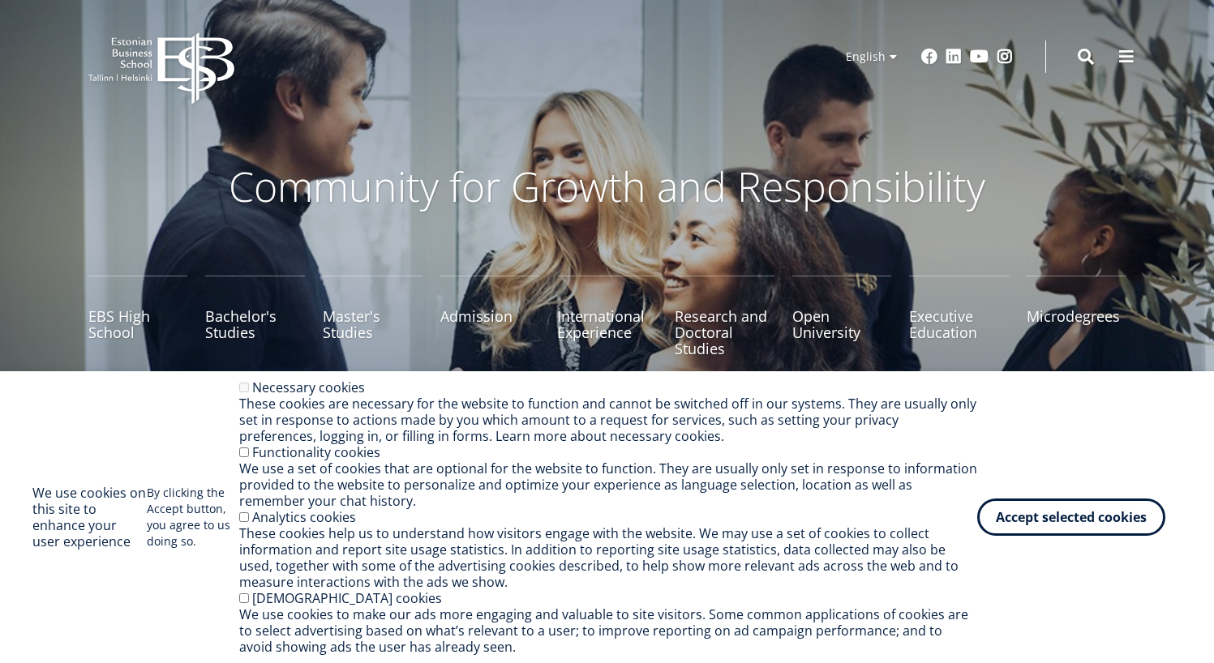
click at [685, 174] on p "Community for Growth and Responsibility" at bounding box center [607, 186] width 859 height 49
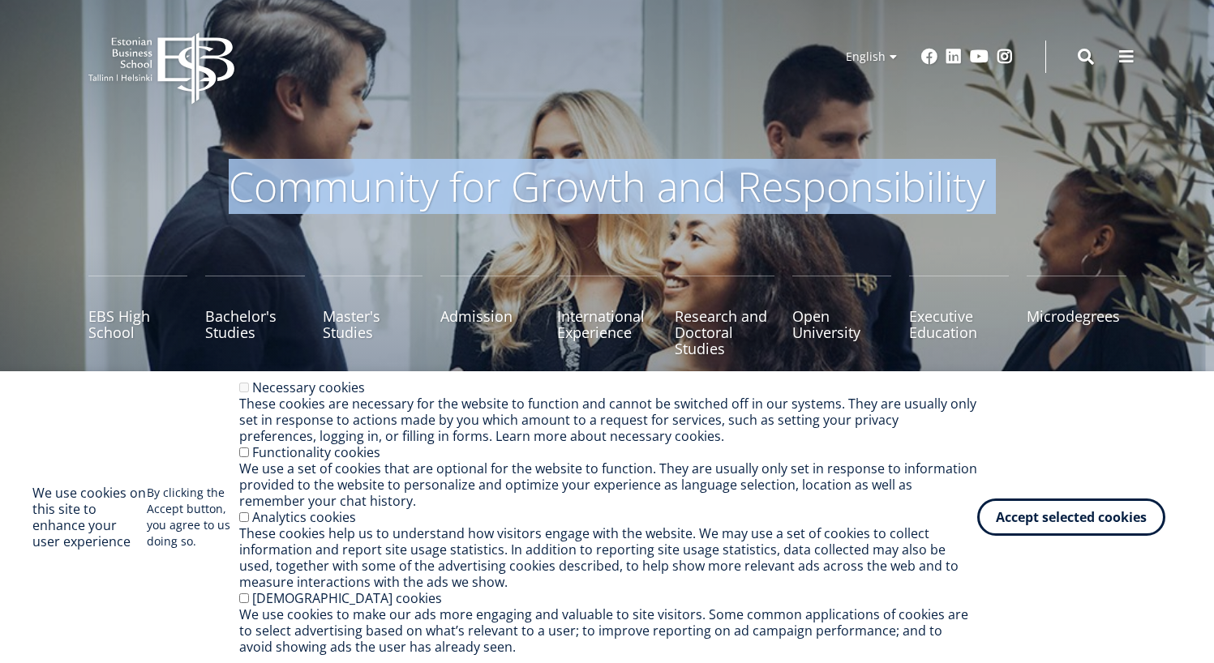
click at [685, 174] on p "Community for Growth and Responsibility" at bounding box center [607, 186] width 859 height 49
click at [975, 195] on p "Community for Growth and Responsibility" at bounding box center [607, 186] width 859 height 49
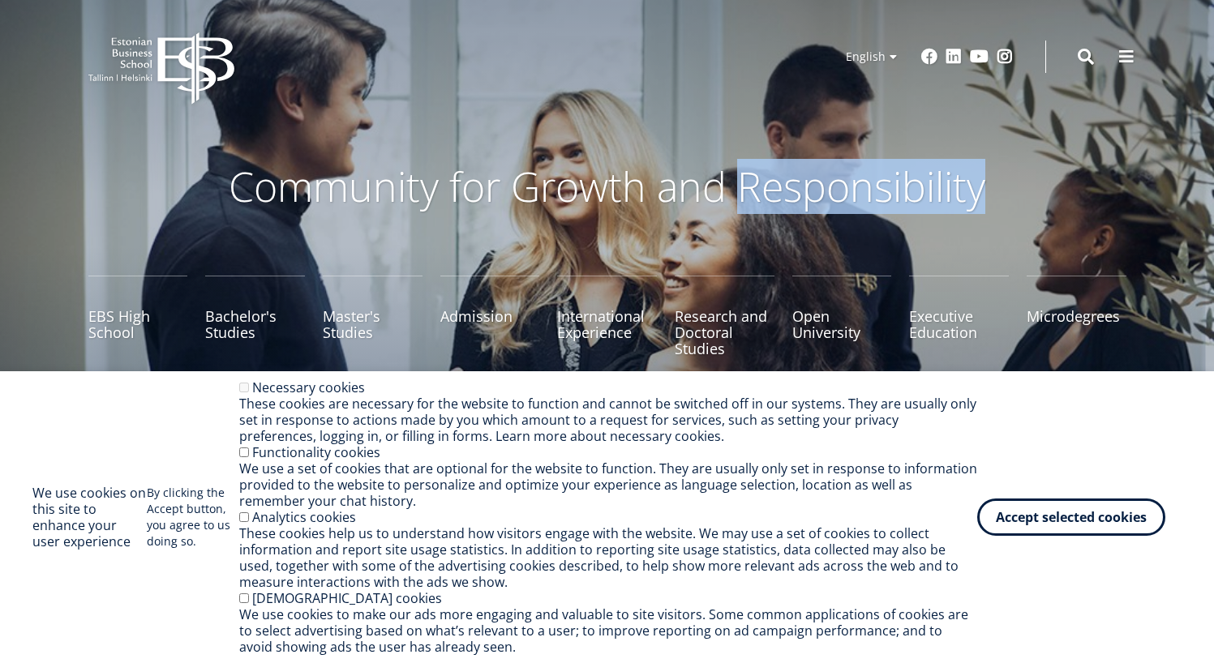
click at [975, 195] on p "Community for Growth and Responsibility" at bounding box center [607, 186] width 859 height 49
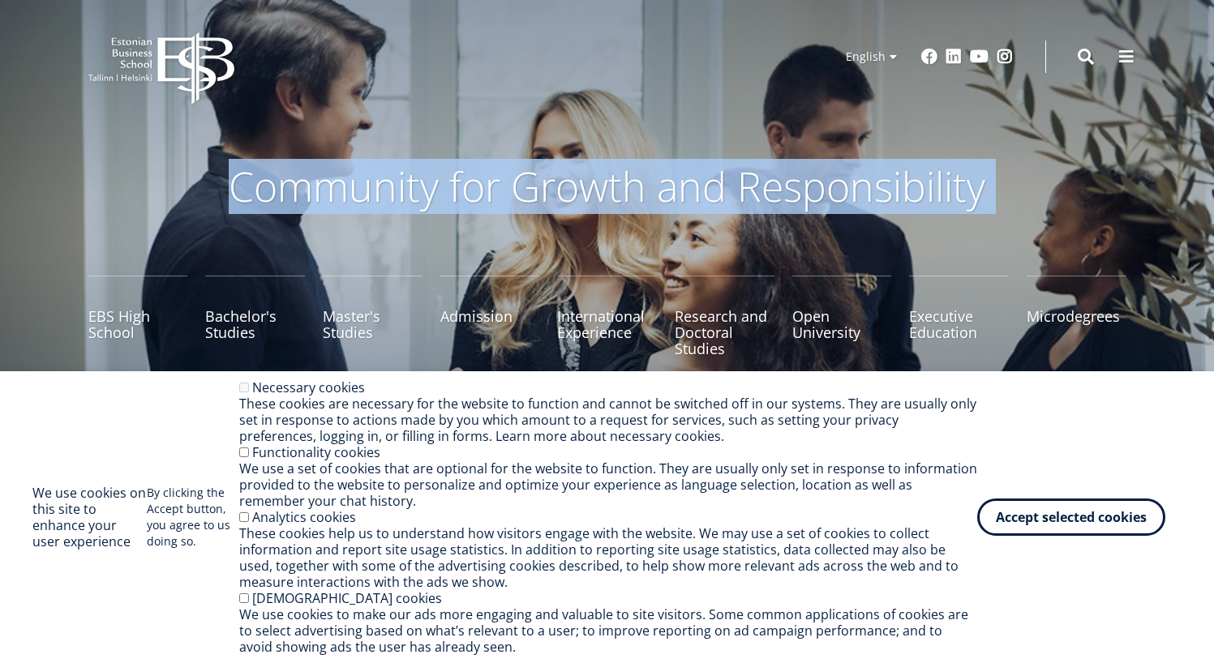
click at [975, 195] on p "Community for Growth and Responsibility" at bounding box center [607, 186] width 859 height 49
click at [223, 190] on p "Community for Growth and Responsibility" at bounding box center [607, 186] width 859 height 49
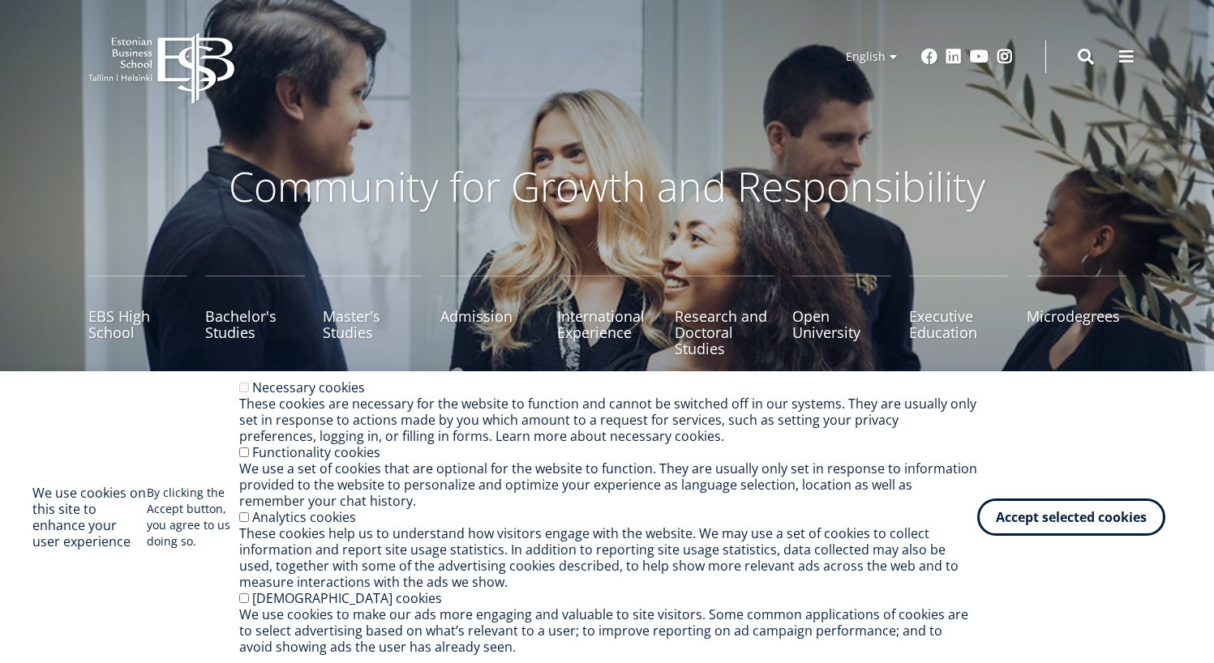
click at [229, 186] on p "Community for Growth and Responsibility" at bounding box center [607, 186] width 859 height 49
click at [183, 60] on icon at bounding box center [195, 68] width 76 height 72
